Goal: Task Accomplishment & Management: Manage account settings

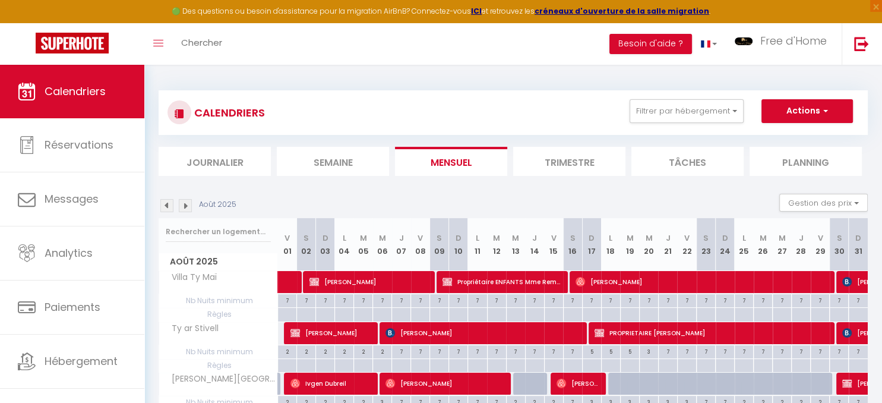
click at [718, 107] on button "Filtrer par hébergement" at bounding box center [687, 111] width 114 height 24
click at [732, 113] on button "Filtrer par hébergement" at bounding box center [687, 111] width 114 height 24
click at [734, 110] on button "Filtrer par hébergement" at bounding box center [687, 111] width 114 height 24
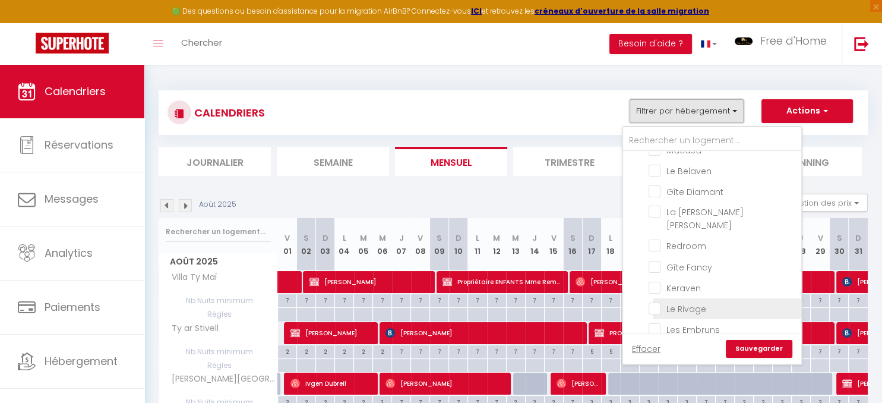
scroll to position [604, 0]
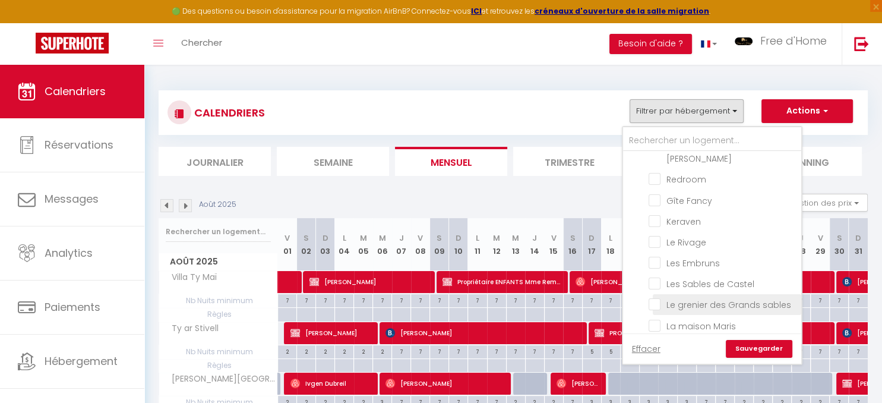
click at [693, 298] on input "Le grenier des Grands sables" at bounding box center [723, 304] width 149 height 12
checkbox input "true"
checkbox input "false"
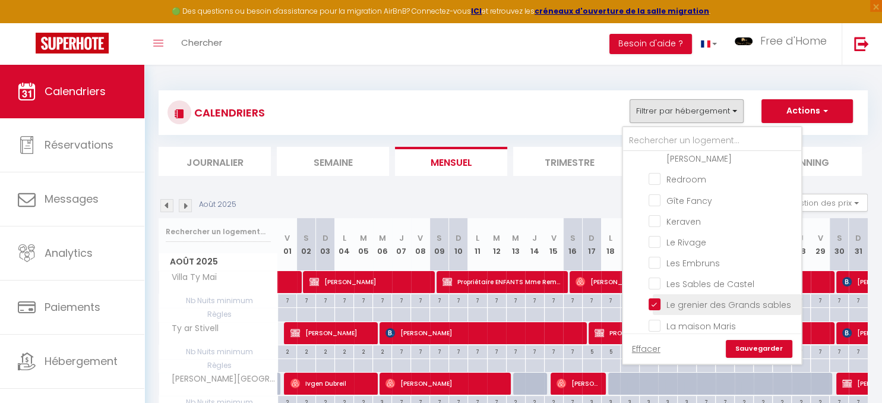
checkbox input "false"
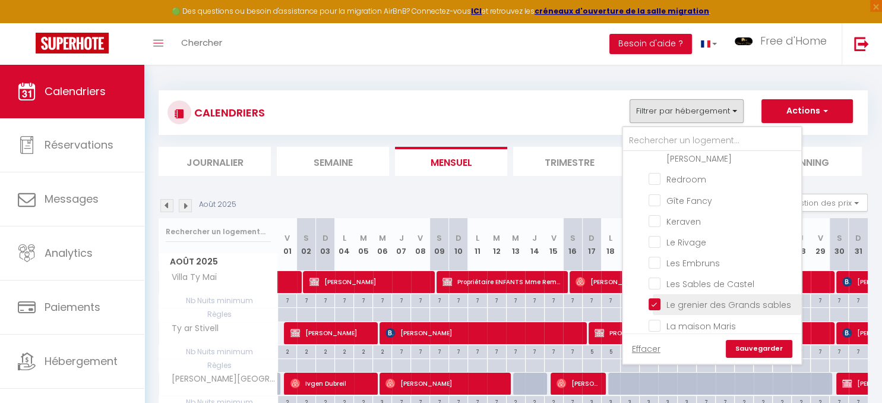
checkbox input "false"
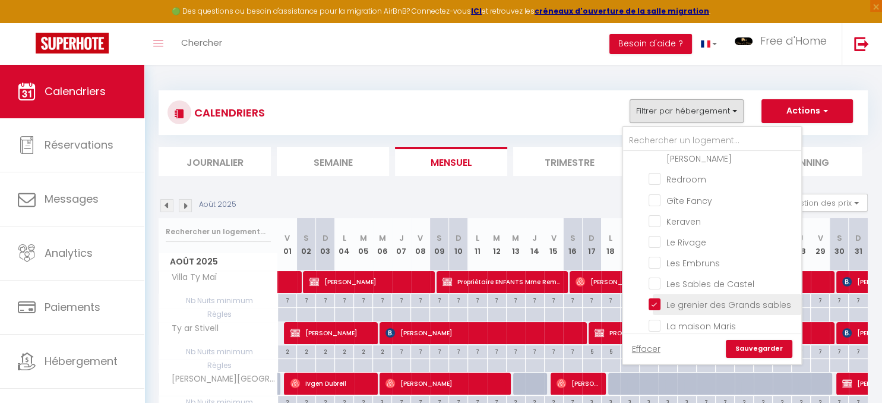
checkbox input "false"
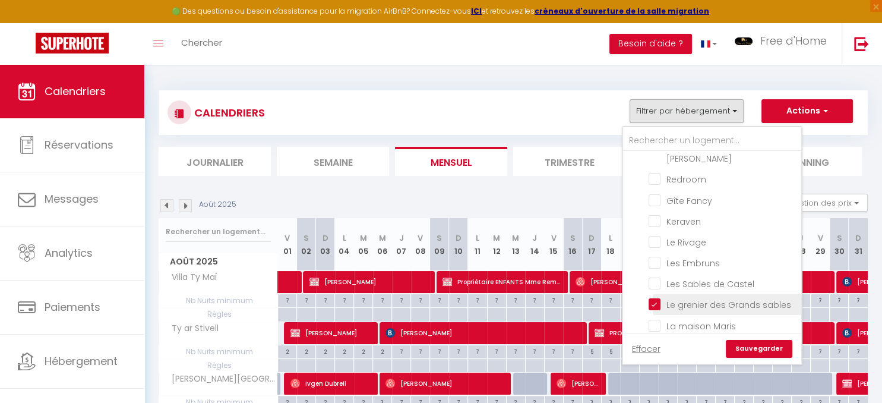
checkbox input "false"
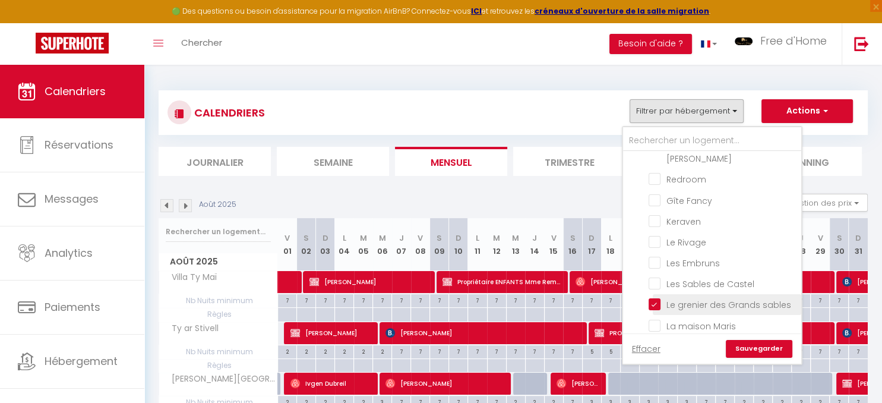
checkbox input "false"
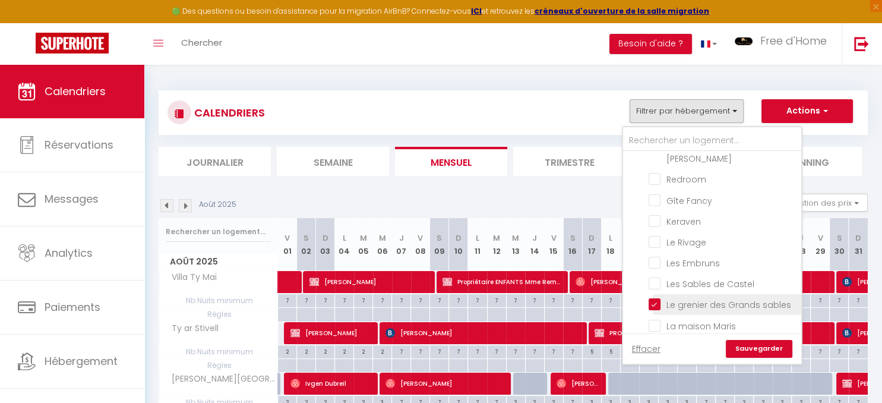
checkbox input "false"
click at [755, 347] on link "Sauvegarder" at bounding box center [759, 349] width 67 height 18
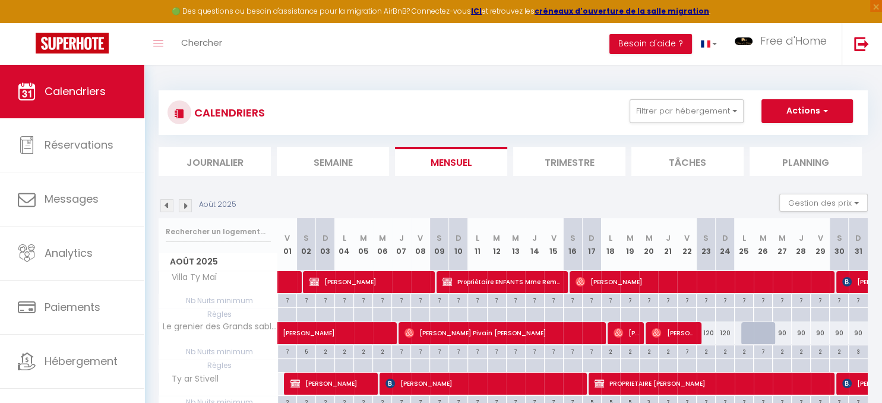
drag, startPoint x: 170, startPoint y: 205, endPoint x: 185, endPoint y: 205, distance: 15.4
click at [170, 206] on img at bounding box center [166, 205] width 13 height 13
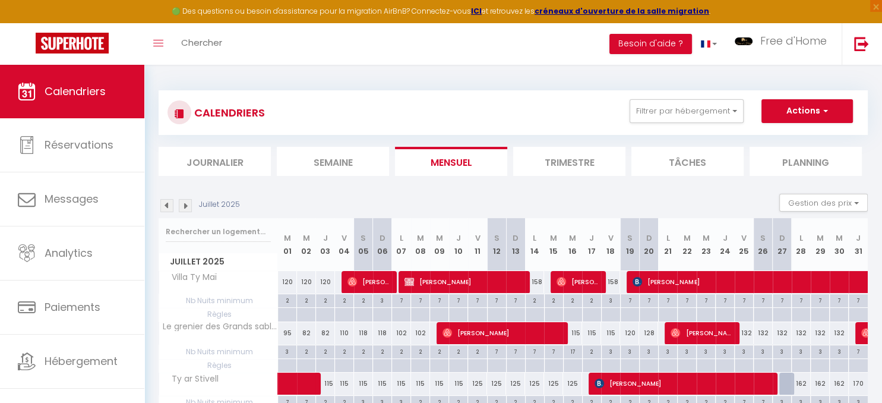
click at [187, 208] on img at bounding box center [185, 205] width 13 height 13
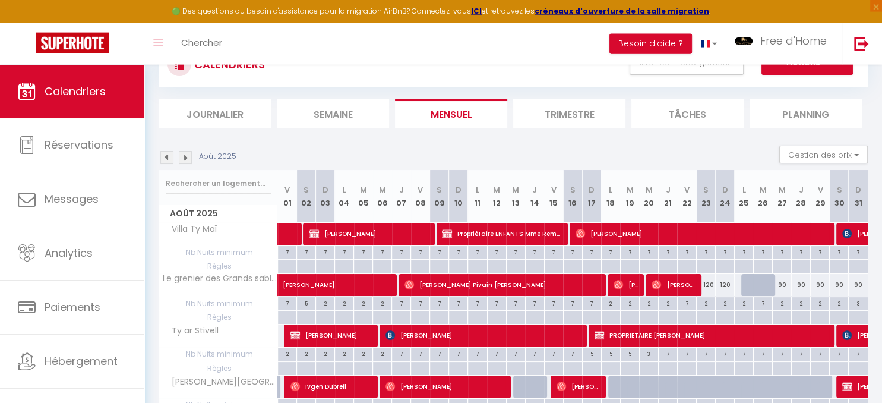
scroll to position [119, 0]
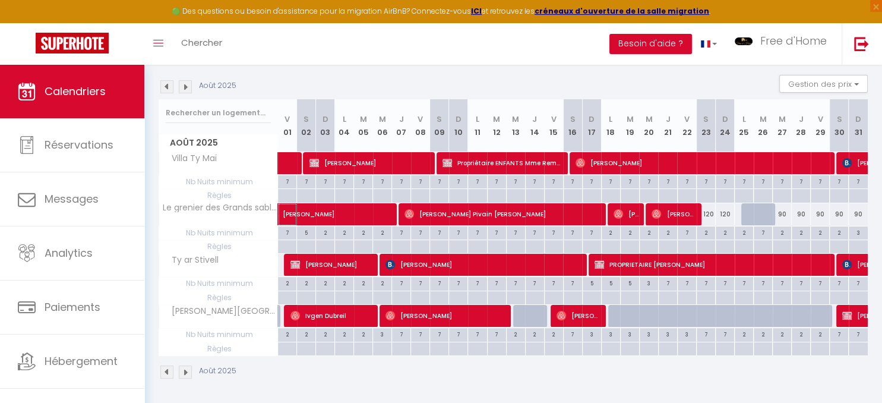
click at [329, 210] on span "[PERSON_NAME]" at bounding box center [365, 208] width 164 height 23
select select "OK"
select select "0"
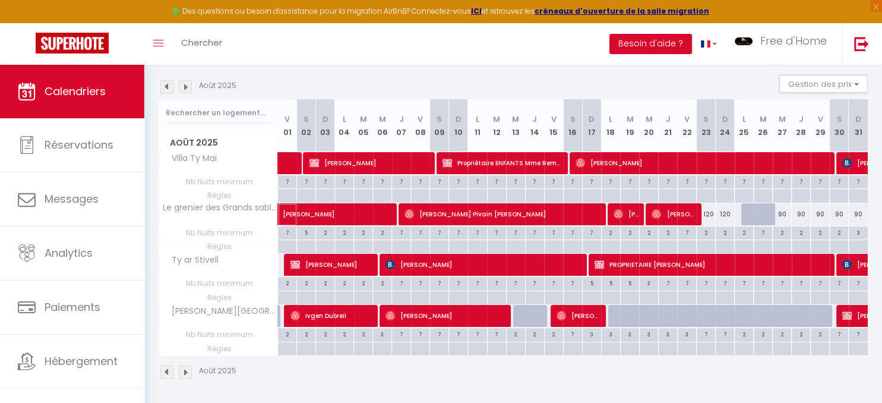
select select "1"
select select
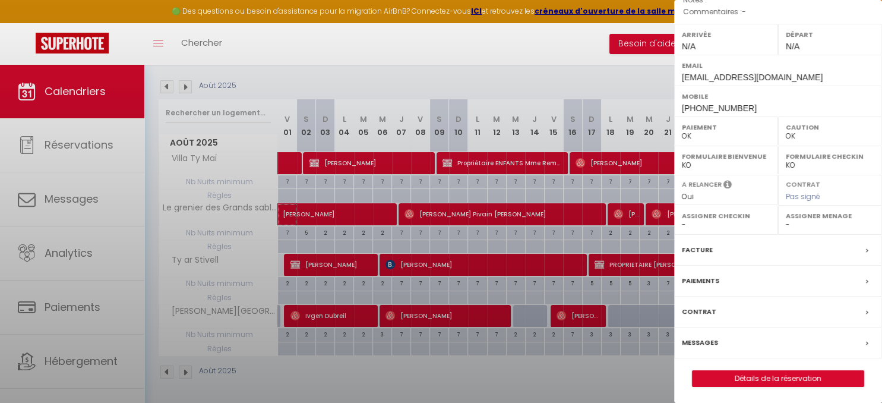
select select "19769"
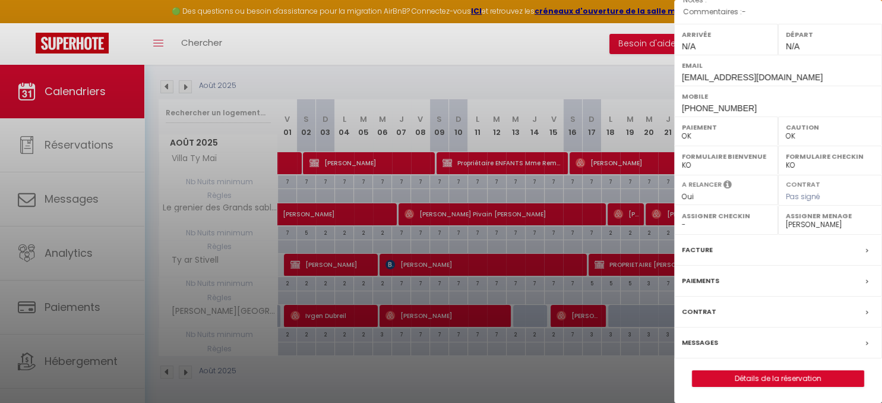
click at [368, 213] on div at bounding box center [441, 201] width 882 height 403
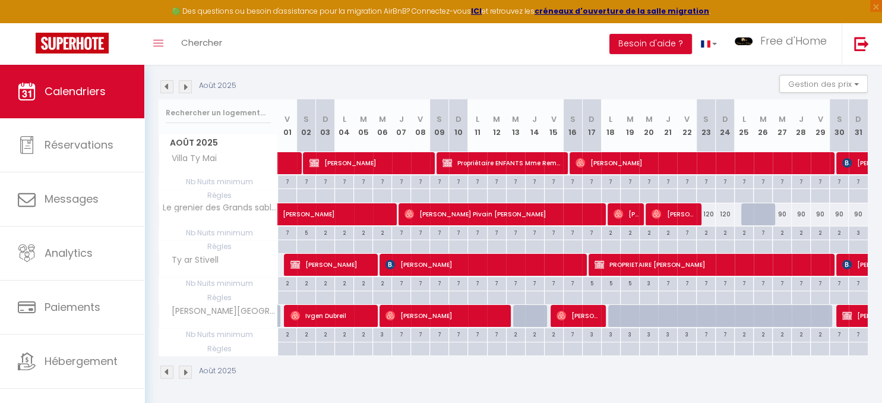
click at [702, 116] on th "S 23" at bounding box center [706, 125] width 19 height 53
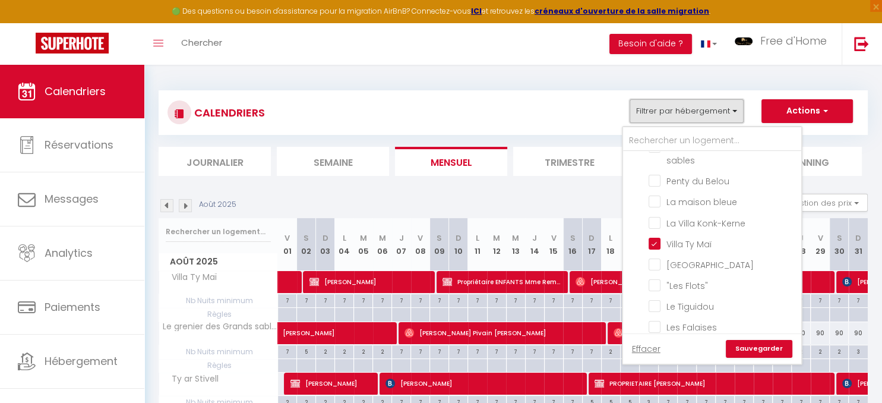
scroll to position [261, 0]
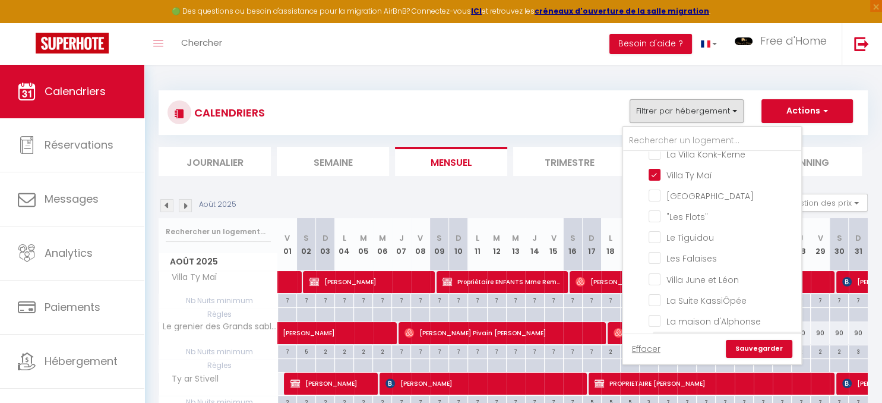
click at [655, 294] on input "La Suite KassiÔpée" at bounding box center [723, 300] width 149 height 12
checkbox input "true"
checkbox input "false"
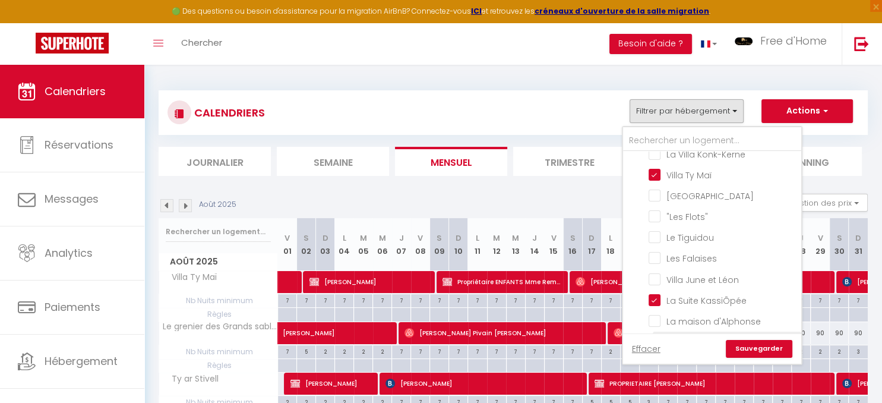
checkbox input "false"
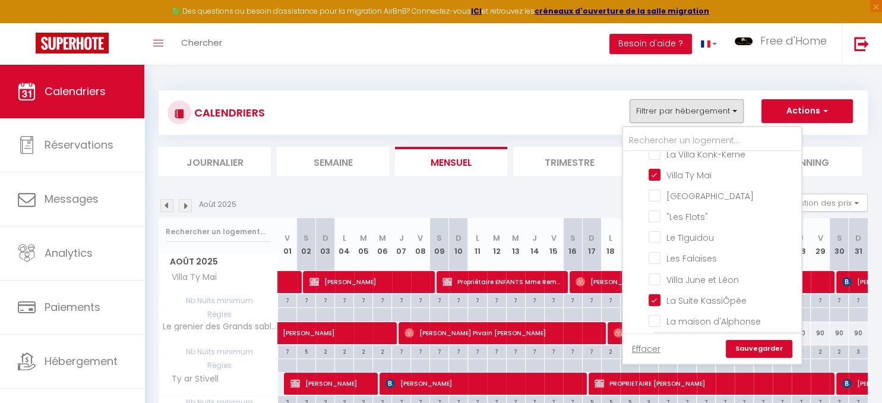
checkbox input "false"
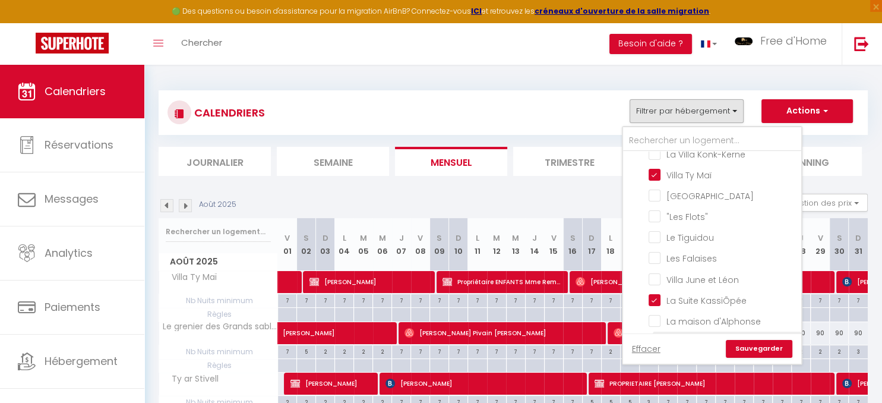
checkbox input "false"
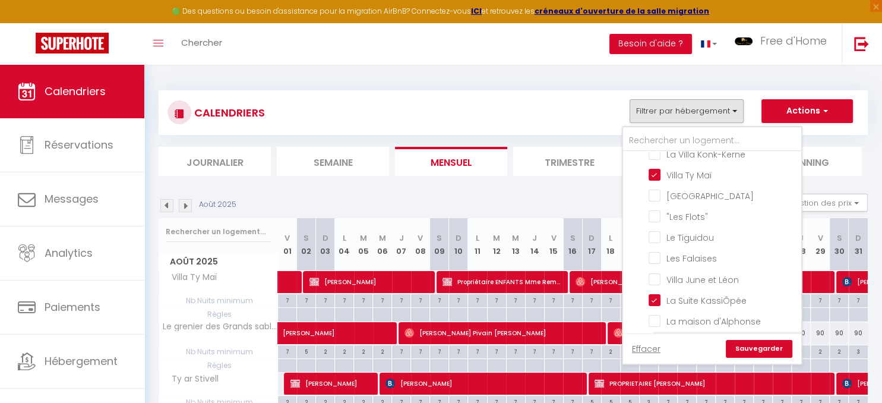
checkbox input "false"
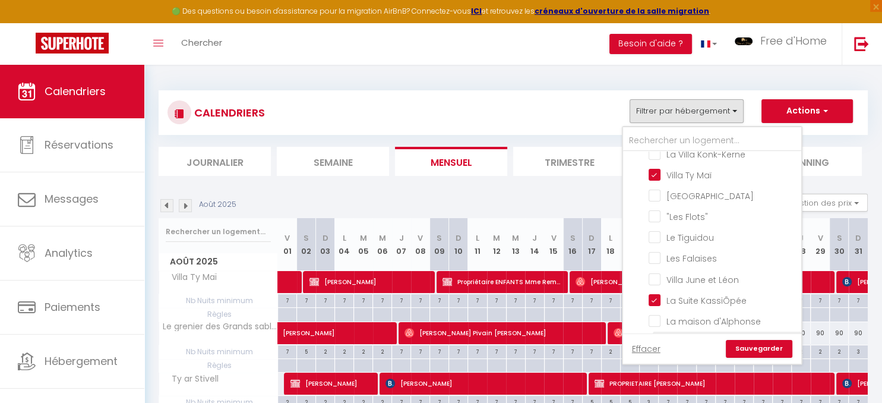
checkbox input "false"
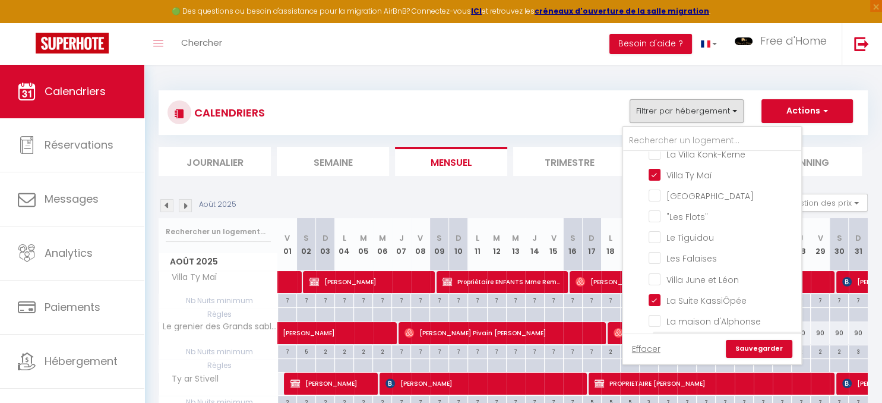
checkbox input "false"
click at [654, 335] on input "La Suite KalypsÔ" at bounding box center [723, 341] width 149 height 12
drag, startPoint x: 658, startPoint y: 329, endPoint x: 677, endPoint y: 315, distance: 23.8
click at [658, 335] on input "La Suite KalypsÔ" at bounding box center [723, 341] width 149 height 12
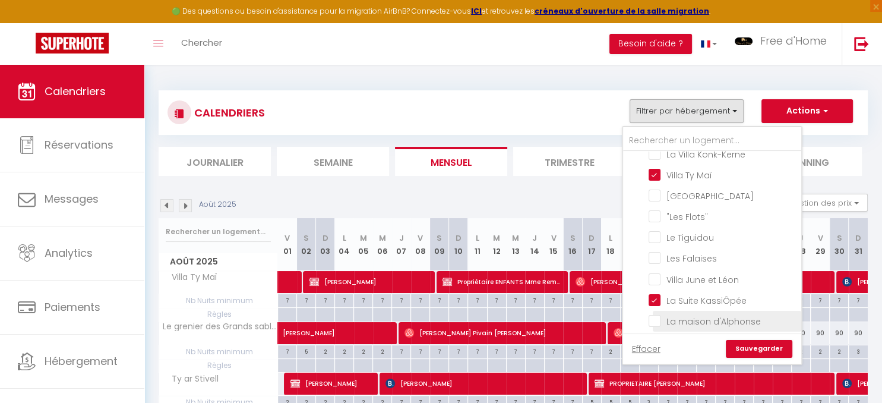
checkbox input "false"
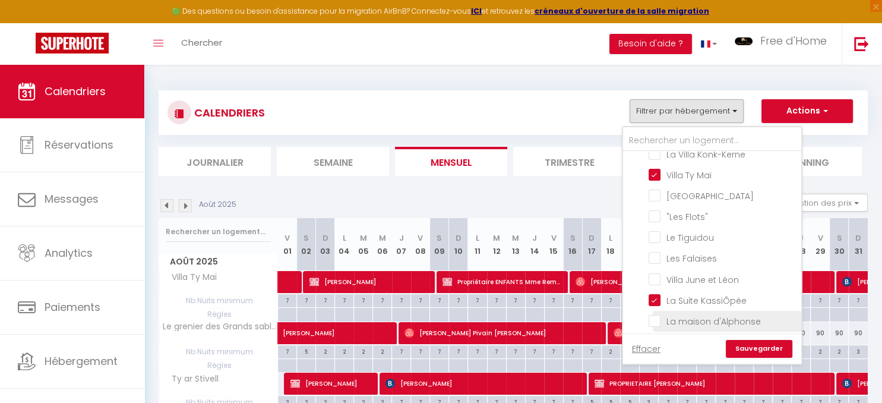
checkbox input "false"
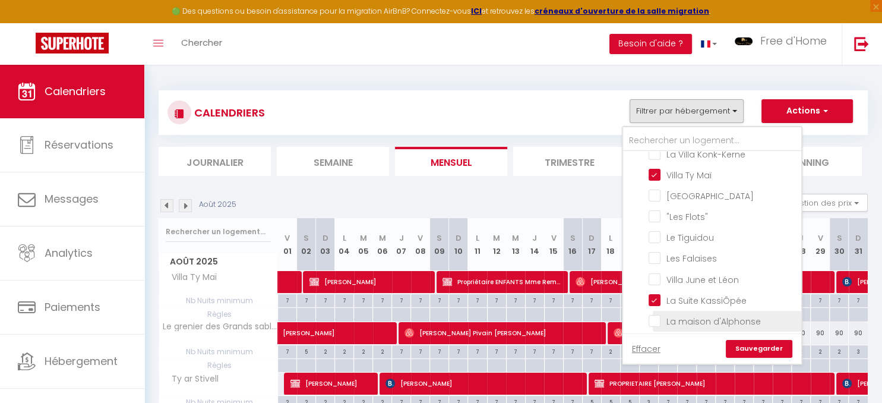
checkbox input "false"
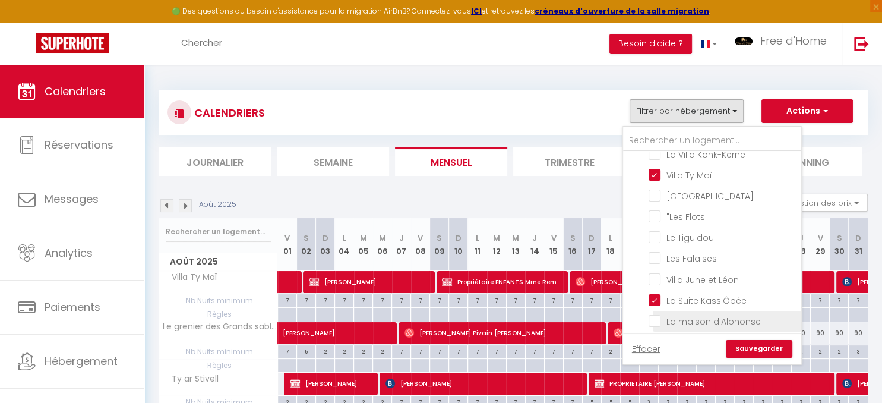
checkbox input "false"
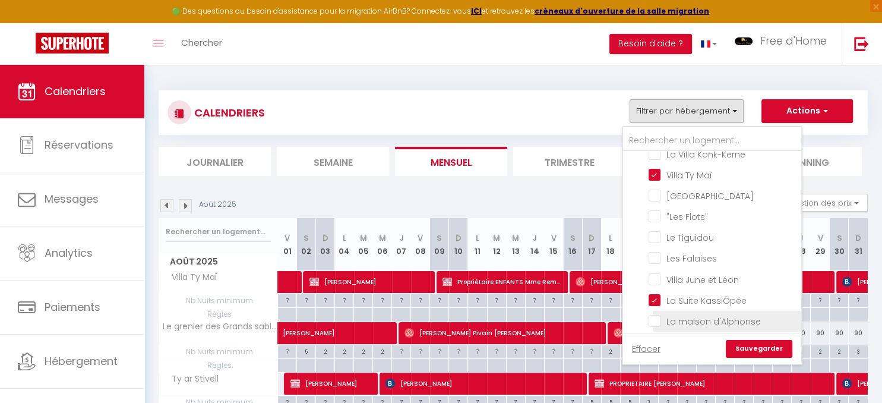
checkbox input "false"
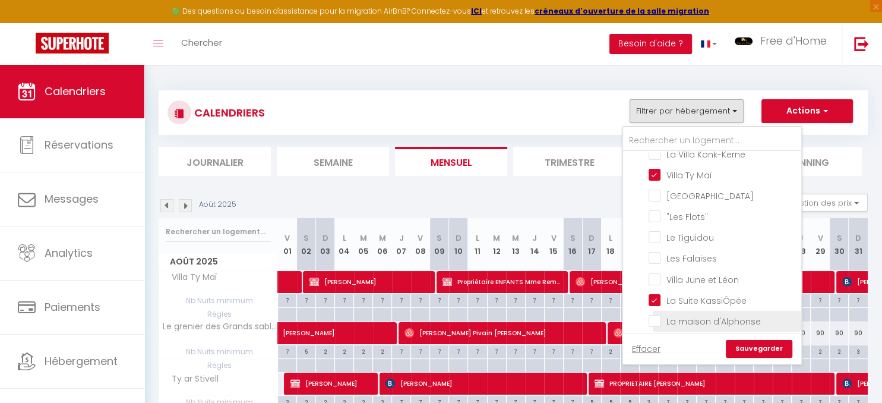
checkbox input "false"
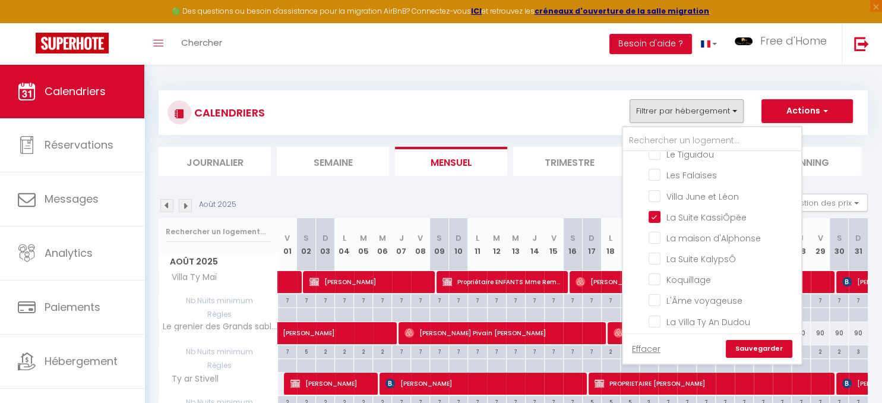
scroll to position [398, 0]
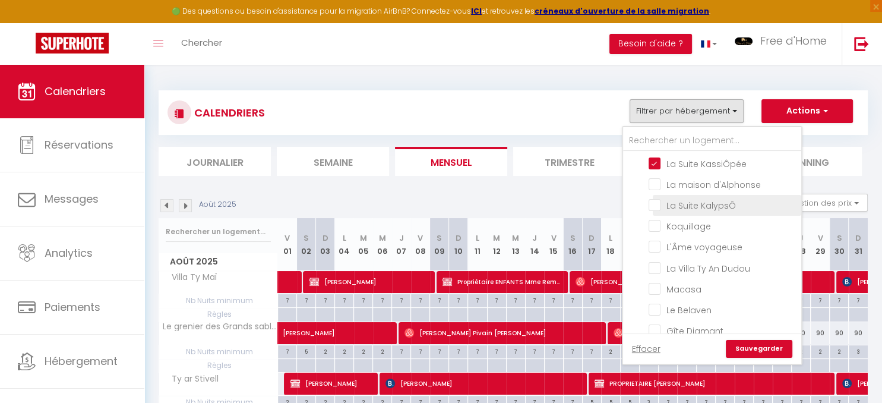
click at [653, 198] on input "La Suite KalypsÔ" at bounding box center [723, 204] width 149 height 12
checkbox input "true"
checkbox input "false"
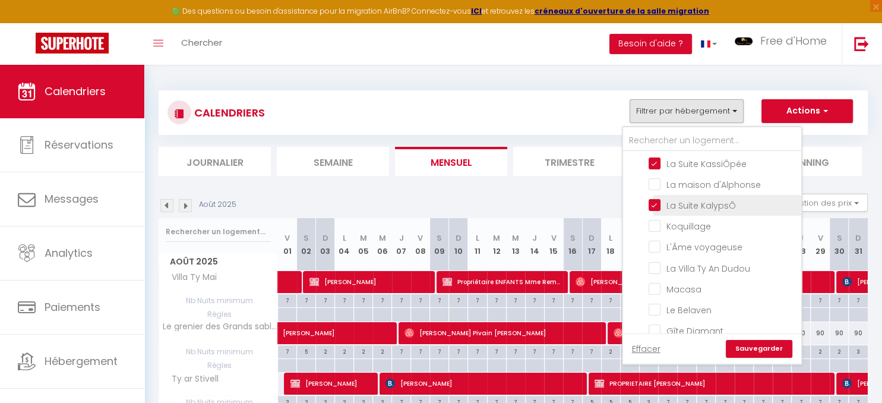
checkbox input "false"
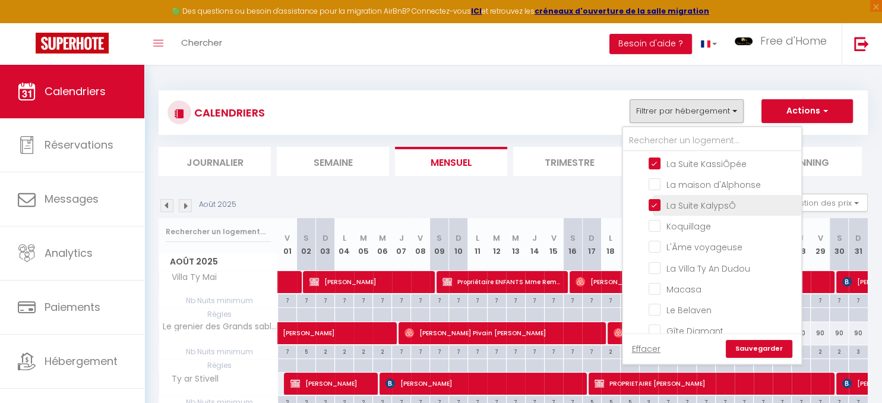
checkbox input "false"
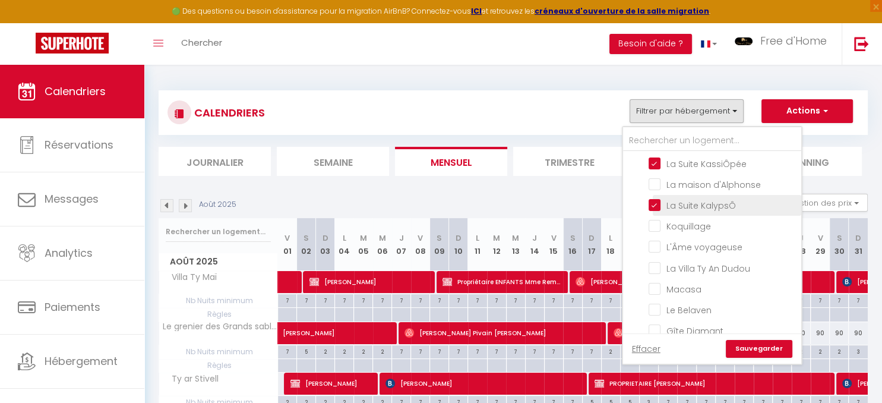
checkbox input "false"
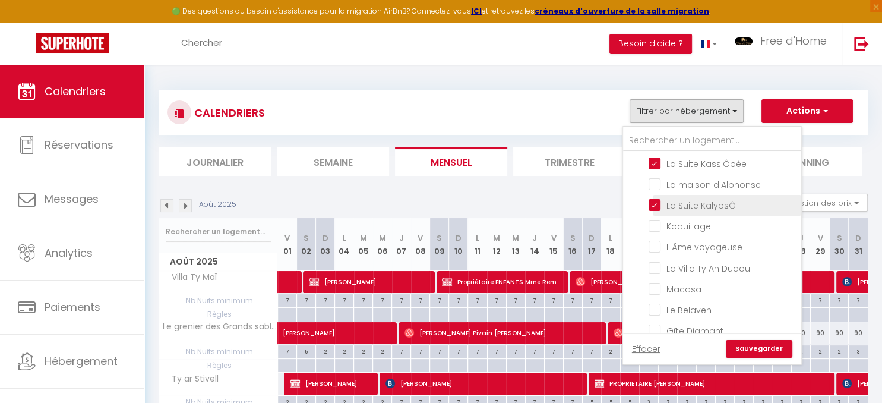
checkbox input "false"
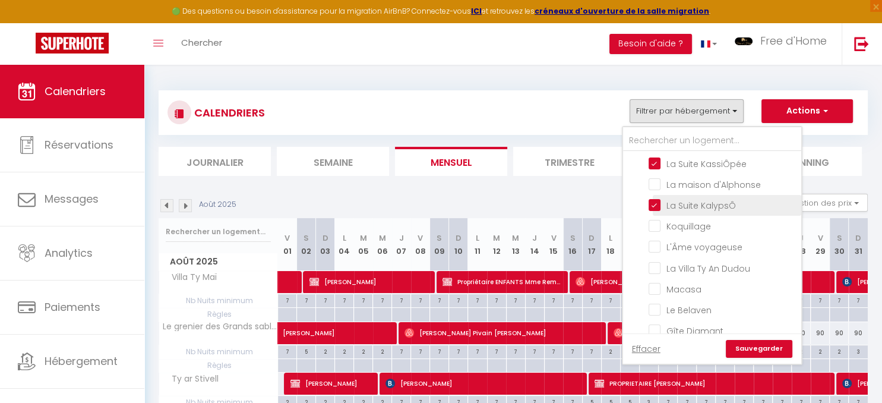
checkbox input "false"
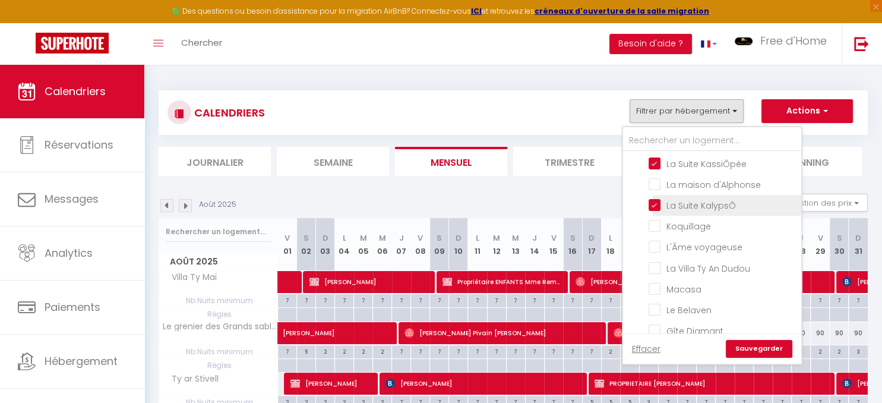
checkbox input "false"
click at [764, 344] on link "Sauvegarder" at bounding box center [759, 349] width 67 height 18
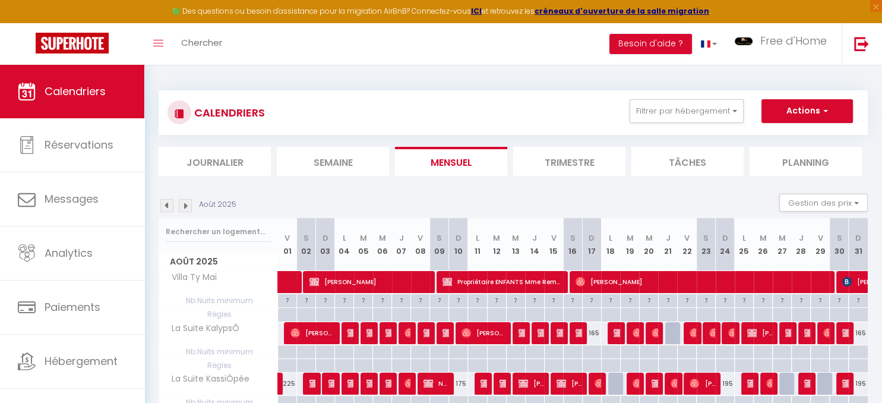
click at [187, 203] on img at bounding box center [185, 205] width 13 height 13
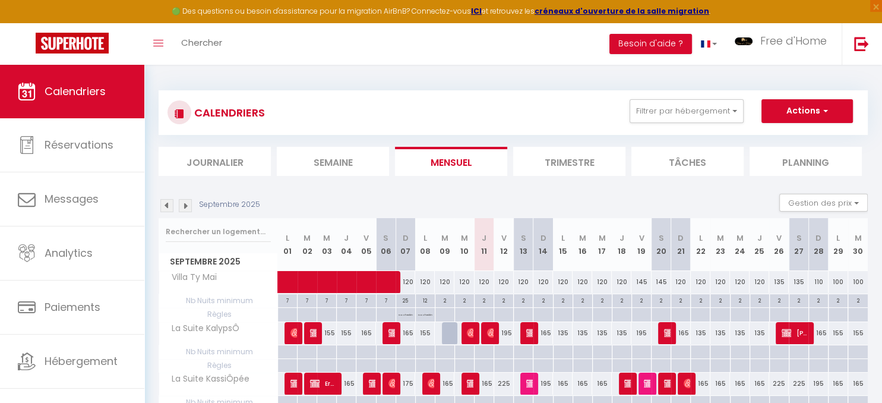
click at [184, 206] on img at bounding box center [185, 205] width 13 height 13
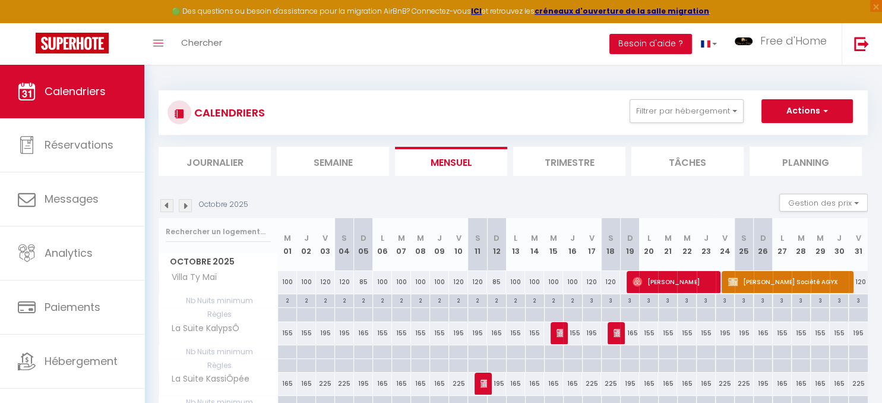
click at [184, 206] on img at bounding box center [185, 205] width 13 height 13
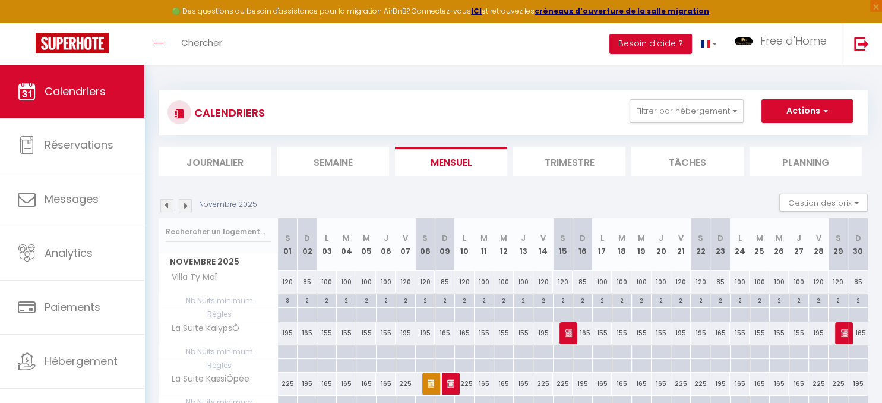
click at [184, 206] on img at bounding box center [185, 205] width 13 height 13
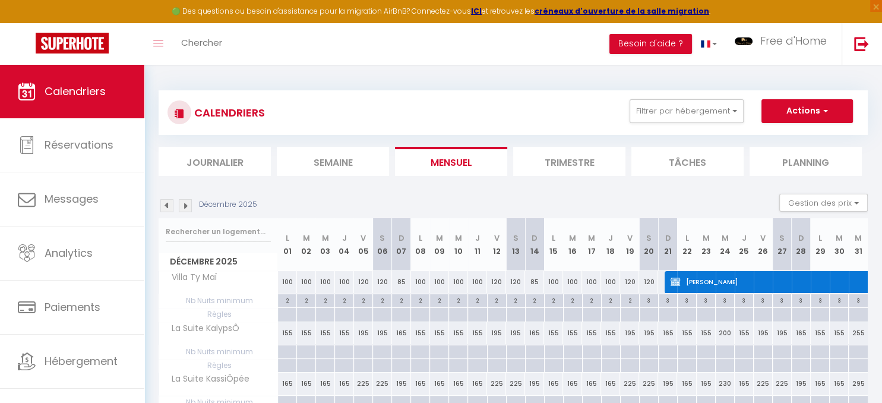
scroll to position [125, 0]
